Goal: Navigation & Orientation: Find specific page/section

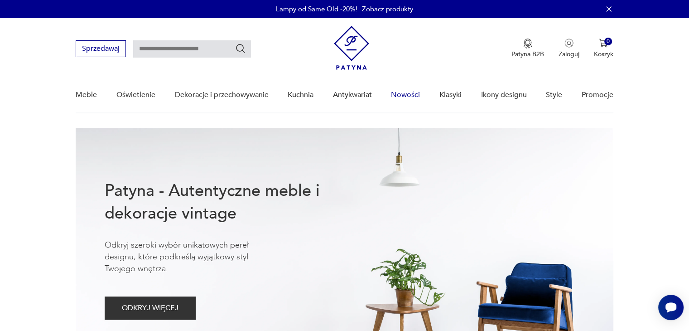
click at [399, 94] on link "Nowości" at bounding box center [405, 94] width 29 height 35
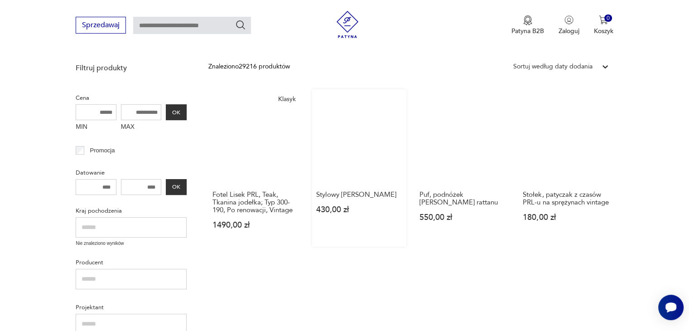
scroll to position [40, 0]
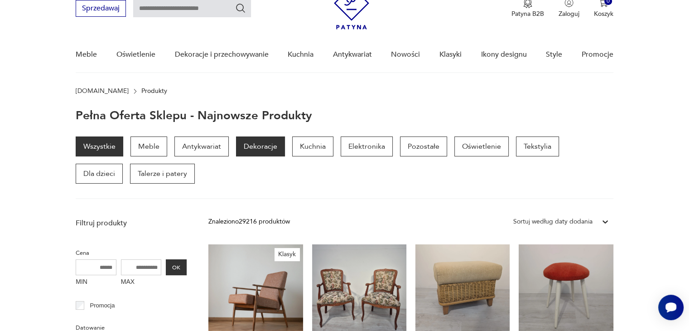
click at [259, 144] on p "Dekoracje" at bounding box center [260, 146] width 49 height 20
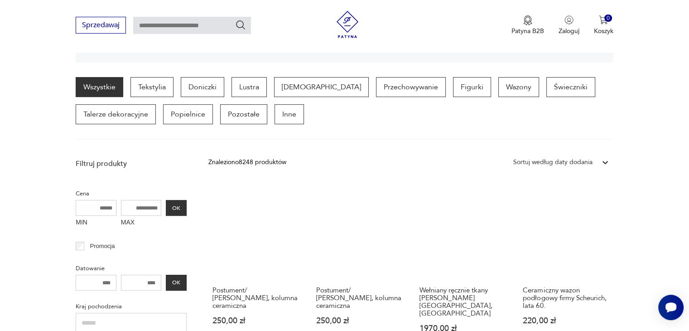
scroll to position [226, 0]
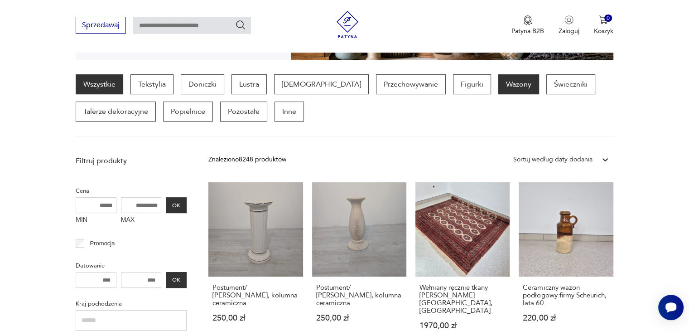
click at [498, 79] on p "Wazony" at bounding box center [518, 84] width 41 height 20
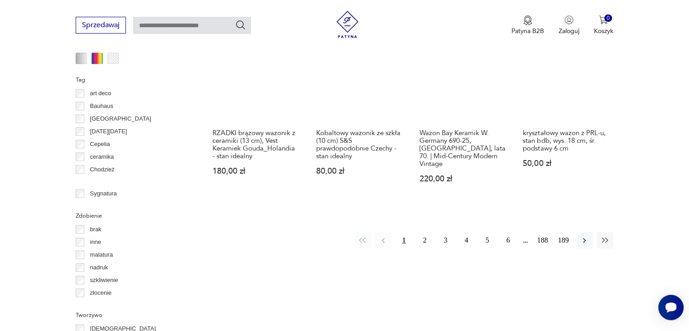
scroll to position [920, 0]
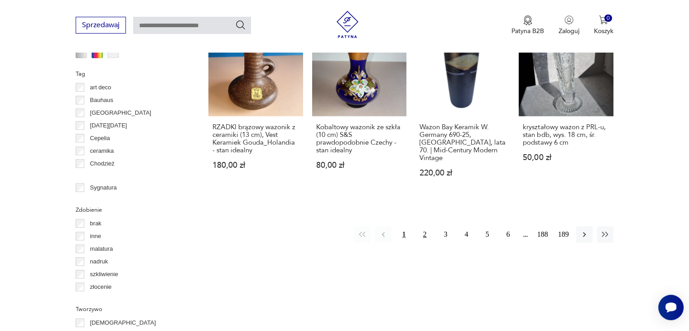
click at [424, 226] on button "2" at bounding box center [425, 234] width 16 height 16
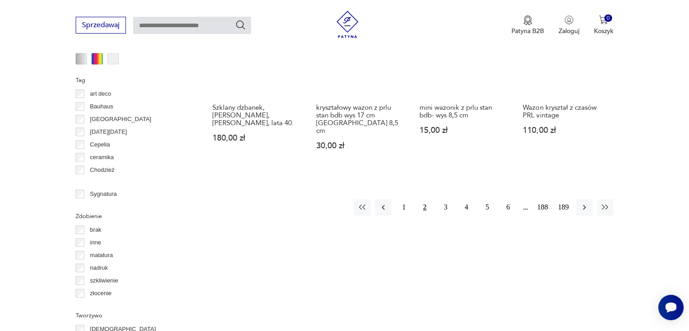
scroll to position [965, 0]
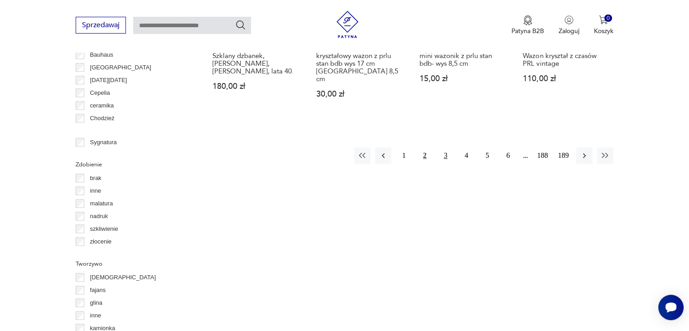
click at [444, 147] on button "3" at bounding box center [446, 155] width 16 height 16
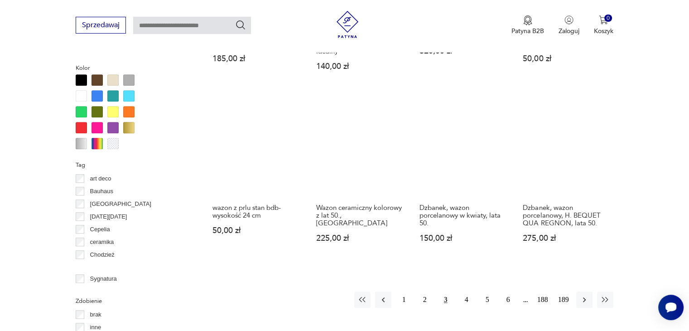
scroll to position [829, 0]
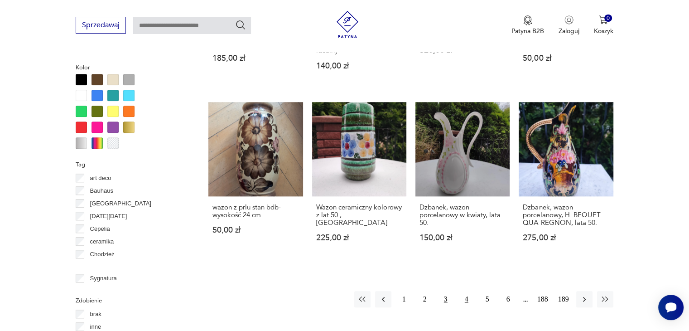
click at [464, 291] on button "4" at bounding box center [466, 299] width 16 height 16
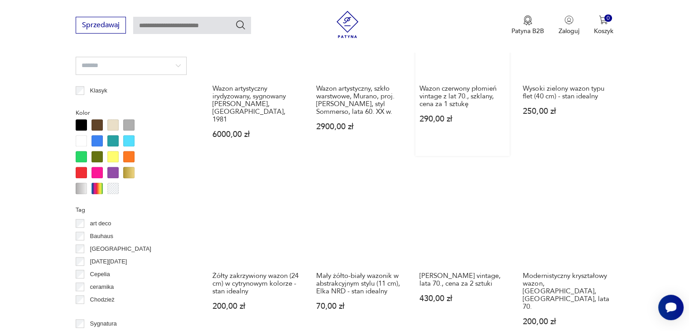
scroll to position [965, 0]
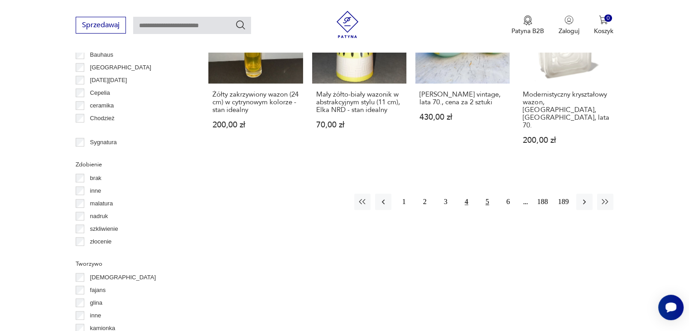
click at [485, 193] on button "5" at bounding box center [487, 201] width 16 height 16
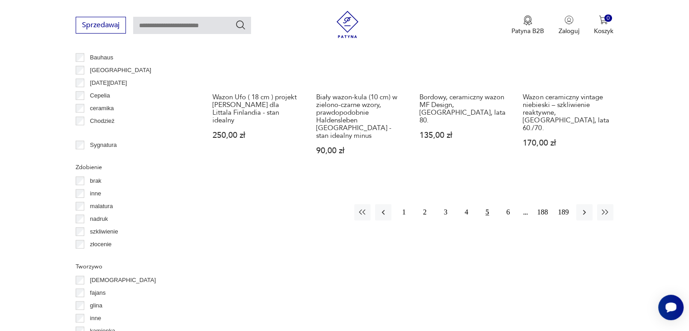
scroll to position [965, 0]
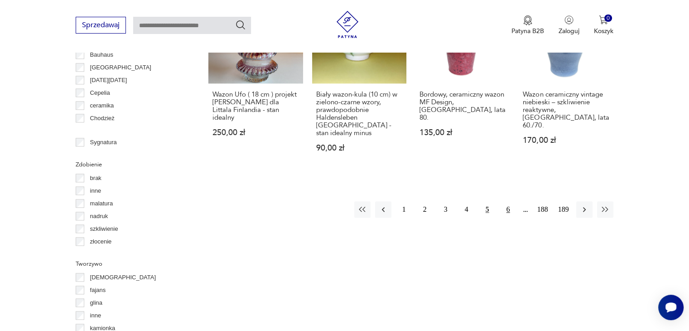
click at [508, 201] on button "6" at bounding box center [508, 209] width 16 height 16
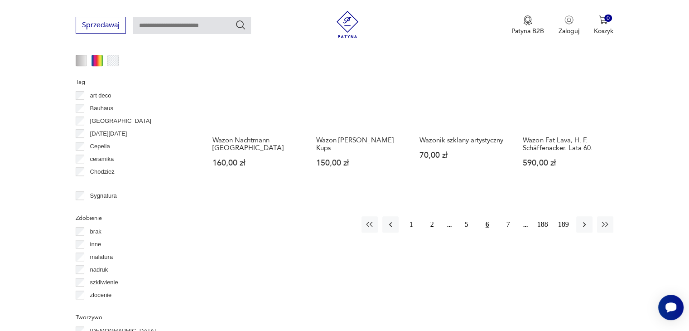
scroll to position [920, 0]
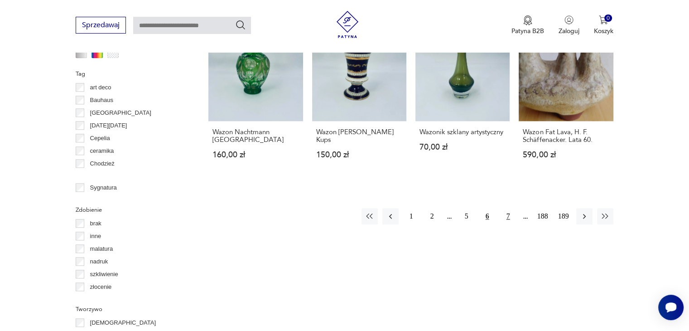
click at [506, 208] on button "7" at bounding box center [508, 216] width 16 height 16
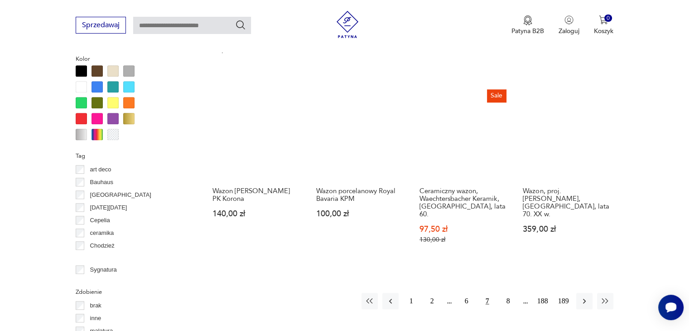
scroll to position [829, 0]
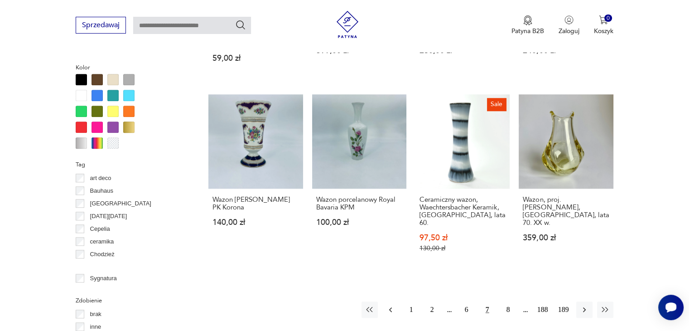
click at [391, 305] on icon "button" at bounding box center [390, 309] width 9 height 9
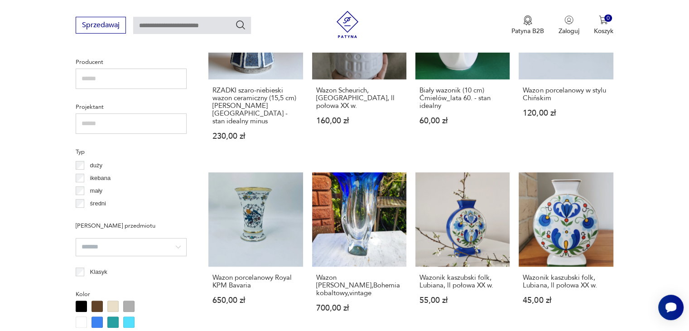
scroll to position [829, 0]
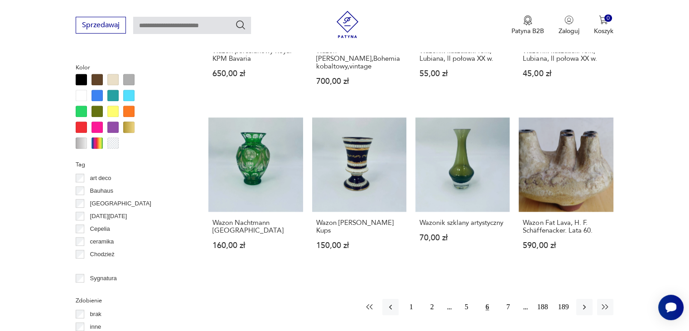
click at [367, 304] on icon "button" at bounding box center [369, 306] width 6 height 5
